Goal: Transaction & Acquisition: Book appointment/travel/reservation

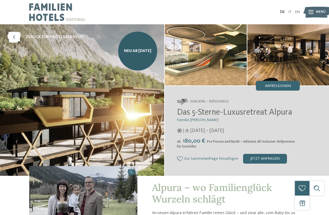
click at [285, 90] on div "Impressionen" at bounding box center [278, 86] width 44 height 10
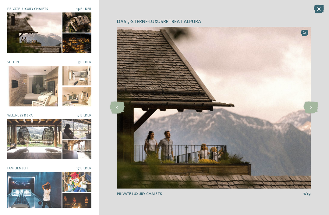
click at [309, 108] on icon at bounding box center [310, 108] width 15 height 12
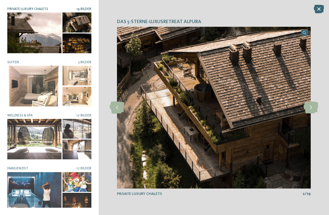
click at [312, 105] on icon at bounding box center [310, 108] width 15 height 12
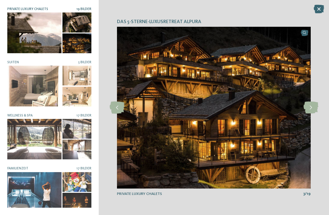
click at [313, 104] on icon at bounding box center [310, 108] width 15 height 12
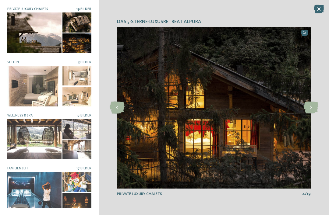
click at [313, 104] on icon at bounding box center [310, 108] width 15 height 12
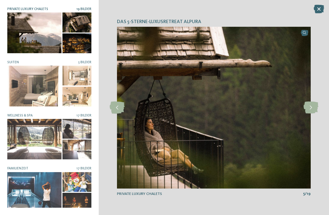
click at [312, 105] on icon at bounding box center [310, 108] width 15 height 12
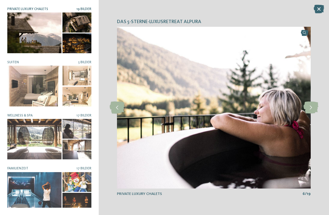
click at [310, 106] on icon at bounding box center [310, 108] width 15 height 12
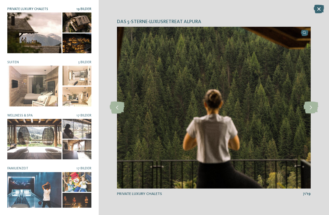
click at [311, 106] on icon at bounding box center [310, 108] width 15 height 12
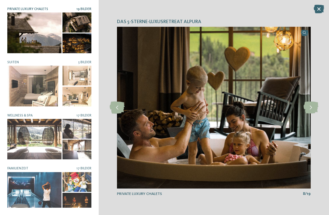
click at [311, 105] on icon at bounding box center [310, 108] width 15 height 12
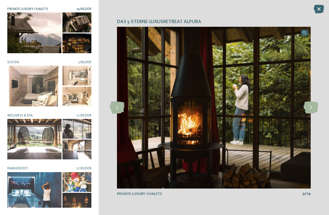
click at [312, 104] on icon at bounding box center [310, 108] width 15 height 12
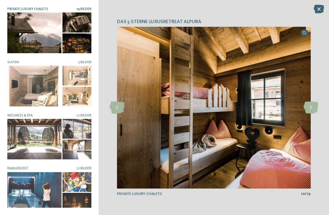
click at [313, 103] on icon at bounding box center [310, 108] width 15 height 12
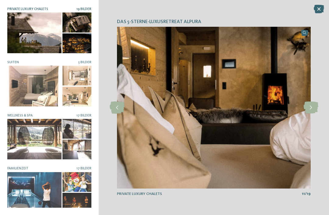
click at [312, 106] on icon at bounding box center [310, 108] width 15 height 12
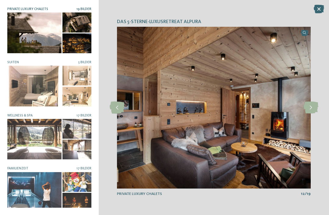
click at [312, 107] on icon at bounding box center [310, 108] width 15 height 12
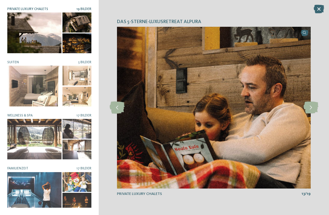
click at [311, 108] on icon at bounding box center [310, 108] width 15 height 12
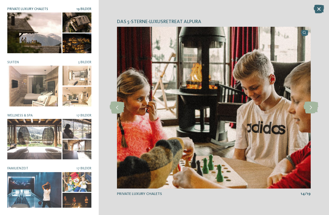
click at [313, 107] on icon at bounding box center [310, 108] width 15 height 12
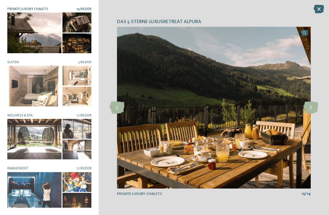
click at [315, 106] on icon at bounding box center [310, 108] width 15 height 12
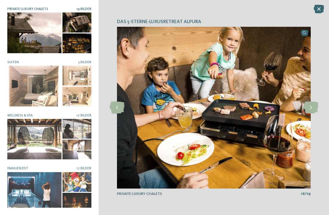
click at [310, 112] on icon at bounding box center [310, 108] width 15 height 12
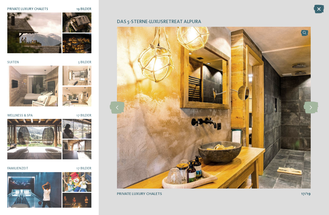
click at [312, 107] on icon at bounding box center [310, 108] width 15 height 12
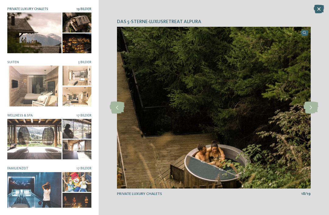
click at [309, 109] on icon at bounding box center [310, 108] width 15 height 12
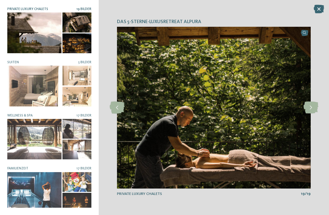
click at [306, 110] on icon at bounding box center [310, 108] width 15 height 12
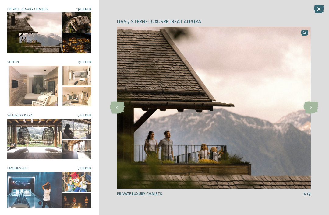
click at [309, 110] on icon at bounding box center [310, 108] width 15 height 12
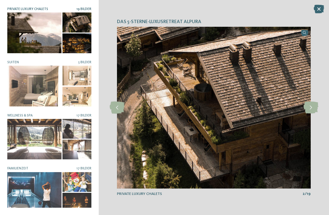
click at [318, 8] on icon at bounding box center [318, 9] width 10 height 9
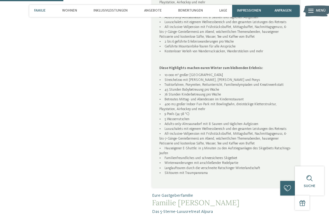
scroll to position [357, 0]
click at [43, 16] on div "Familie" at bounding box center [40, 11] width 16 height 12
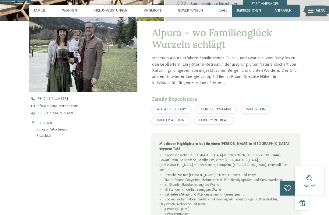
scroll to position [142, 0]
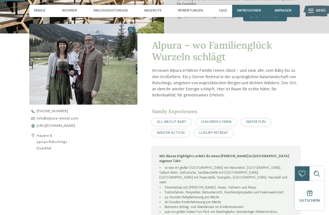
click at [41, 11] on span "Familie" at bounding box center [40, 11] width 12 height 4
click at [74, 14] on div "Wohnen" at bounding box center [70, 11] width 20 height 12
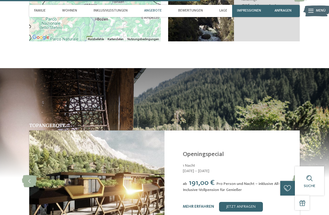
scroll to position [1116, 0]
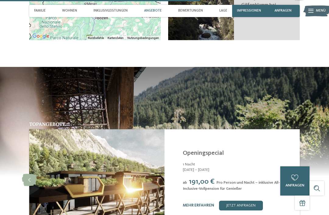
click at [55, 141] on img at bounding box center [96, 179] width 135 height 101
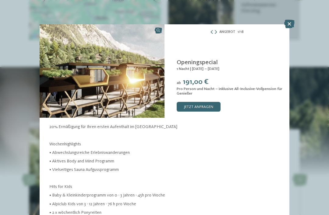
click at [76, 92] on img at bounding box center [102, 70] width 125 height 93
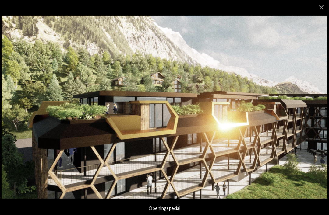
scroll to position [1138, 0]
click at [325, 115] on img at bounding box center [165, 107] width 326 height 183
click at [309, 124] on img at bounding box center [165, 107] width 326 height 183
